Goal: Task Accomplishment & Management: Manage account settings

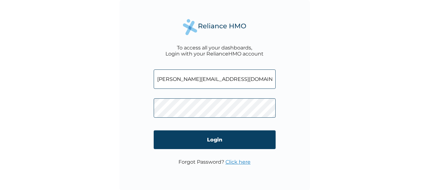
click at [143, 76] on div "To access all your dashboards, Login with your RelianceHMO account [PERSON_NAME…" at bounding box center [214, 95] width 190 height 190
type input "[DOMAIN_NAME]"
drag, startPoint x: 190, startPoint y: 82, endPoint x: 137, endPoint y: 80, distance: 53.7
click at [137, 80] on div "To access all your dashboards, Login with your RelianceHMO account [DOMAIN_NAME…" at bounding box center [214, 95] width 190 height 190
type input "[PERSON_NAME][EMAIL_ADDRESS][DOMAIN_NAME]"
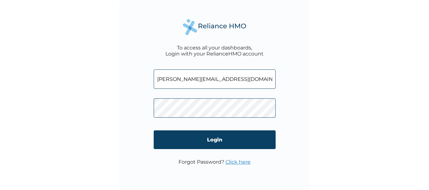
click at [133, 107] on div "To access all your dashboards, Login with your RelianceHMO account [PERSON_NAME…" at bounding box center [214, 95] width 190 height 190
click at [243, 79] on input "[PERSON_NAME][EMAIL_ADDRESS][DOMAIN_NAME]" at bounding box center [215, 79] width 122 height 19
drag, startPoint x: 243, startPoint y: 78, endPoint x: 113, endPoint y: 83, distance: 130.2
click at [113, 83] on div "To access all your dashboards, Login with your RelianceHMO account [PERSON_NAME…" at bounding box center [214, 95] width 429 height 190
click at [117, 102] on div "To access all your dashboards, Login with your RelianceHMO account Login Forgot…" at bounding box center [214, 95] width 429 height 190
